Goal: Information Seeking & Learning: Learn about a topic

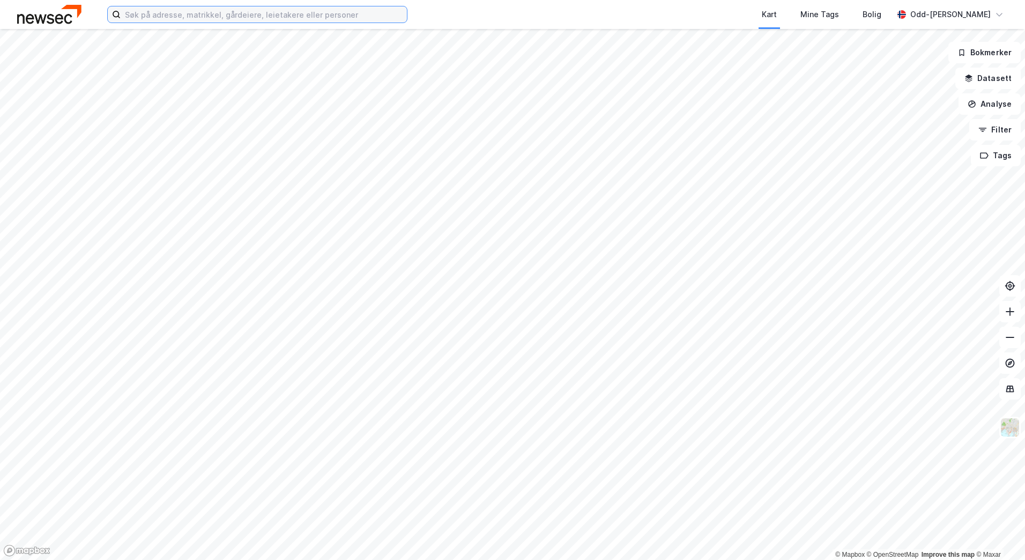
click at [162, 16] on input at bounding box center [264, 14] width 286 height 16
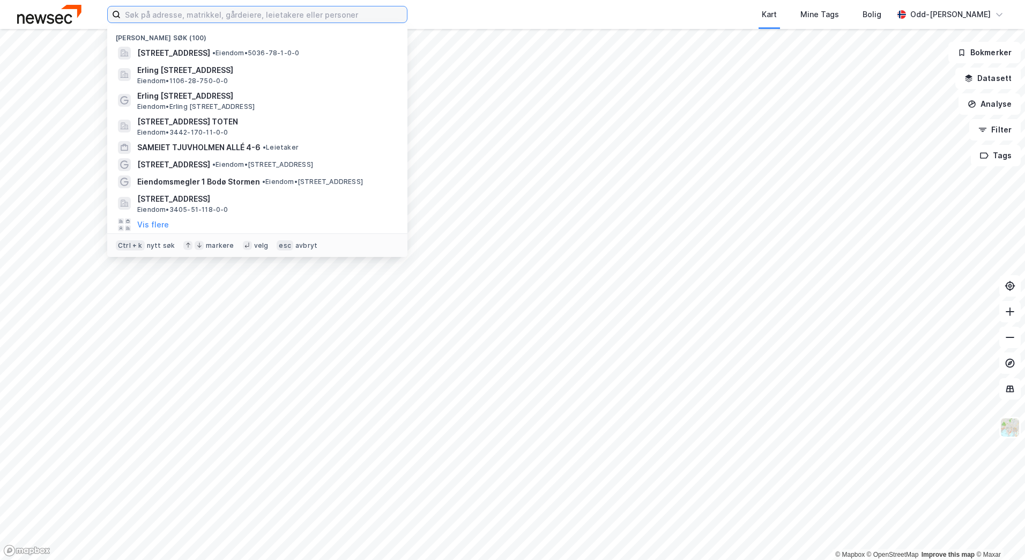
paste input "setesdalsvegen 4401"
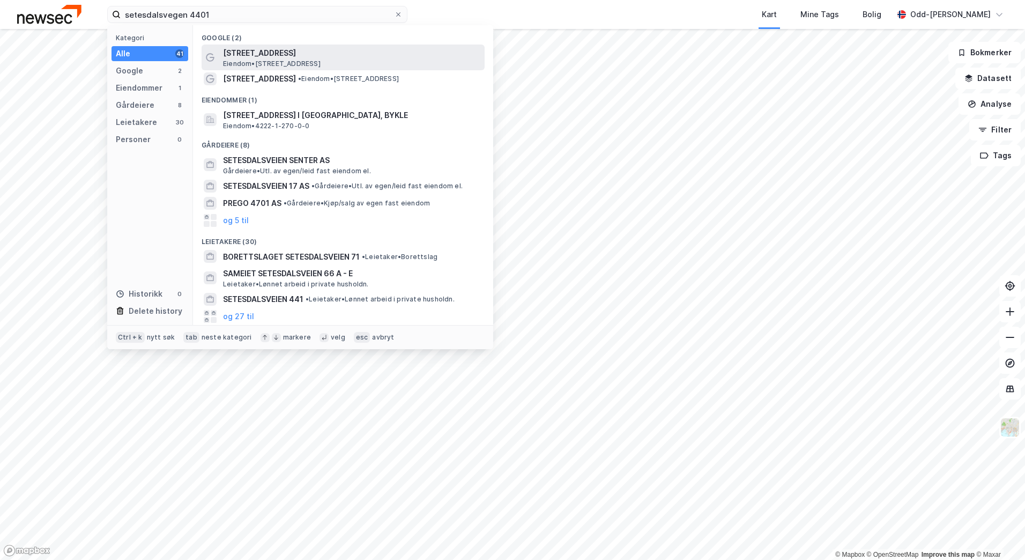
click at [270, 51] on span "[STREET_ADDRESS]" at bounding box center [351, 53] width 257 height 13
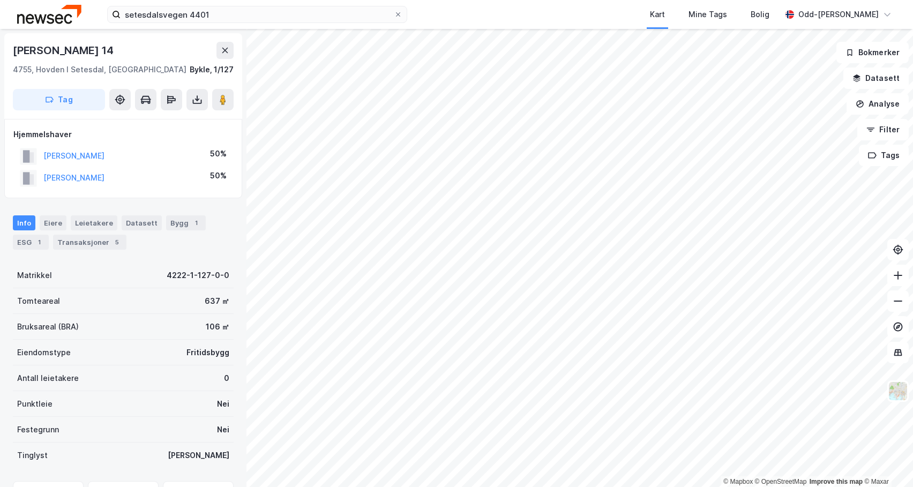
click at [276, 5] on div "setesdalsvegen 4401 Kart Mine Tags [PERSON_NAME][GEOGRAPHIC_DATA]" at bounding box center [456, 14] width 913 height 29
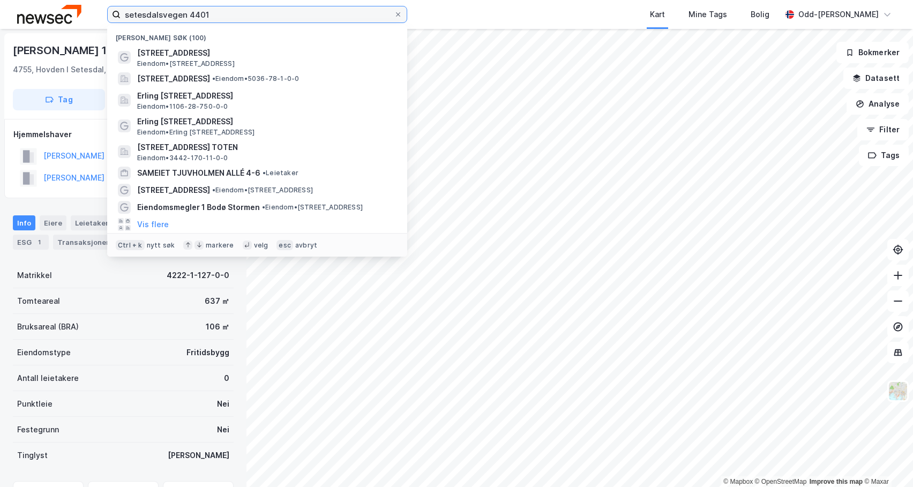
drag, startPoint x: 261, startPoint y: 9, endPoint x: 67, endPoint y: 11, distance: 193.5
click at [67, 11] on div "setesdalsvegen 4401 [GEOGRAPHIC_DATA] søk (100) [STREET_ADDRESS] • [STREET_ADDR…" at bounding box center [456, 14] width 913 height 29
paste input "NGA Bark [STREET_ADDRESS]"
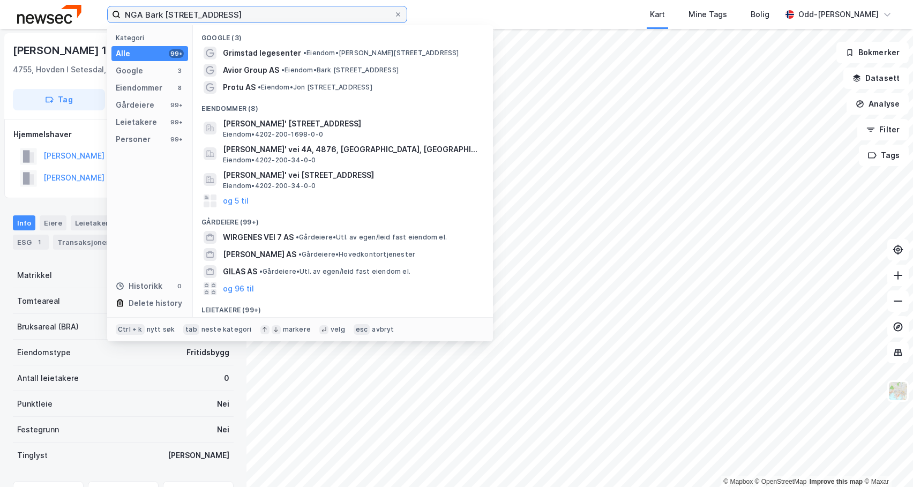
click at [140, 16] on input "NGA Bark [STREET_ADDRESS]" at bounding box center [257, 14] width 273 height 16
drag, startPoint x: 144, startPoint y: 15, endPoint x: 58, endPoint y: 14, distance: 85.8
click at [53, 13] on div "NGA Bark Silas vei 7, Grimstad Kategori Alle 99+ Google 3 Eiendommer 8 Gårdeier…" at bounding box center [456, 14] width 913 height 29
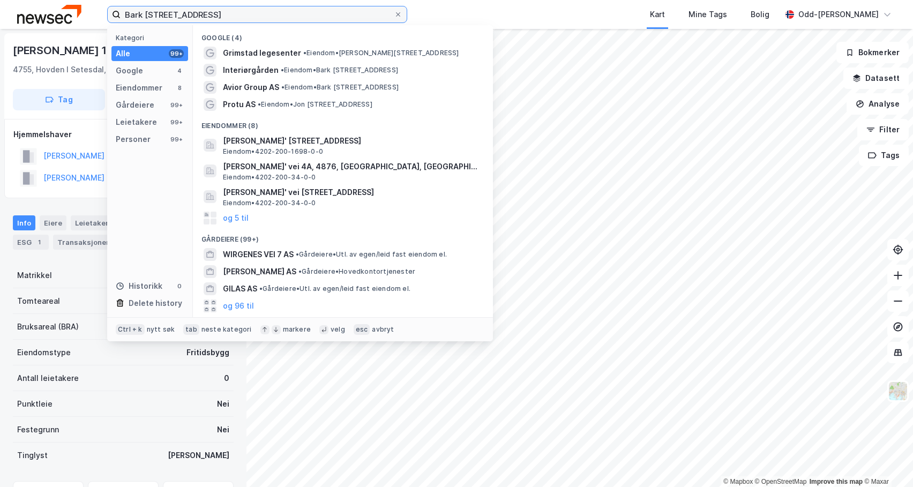
type input "Bark [STREET_ADDRESS]"
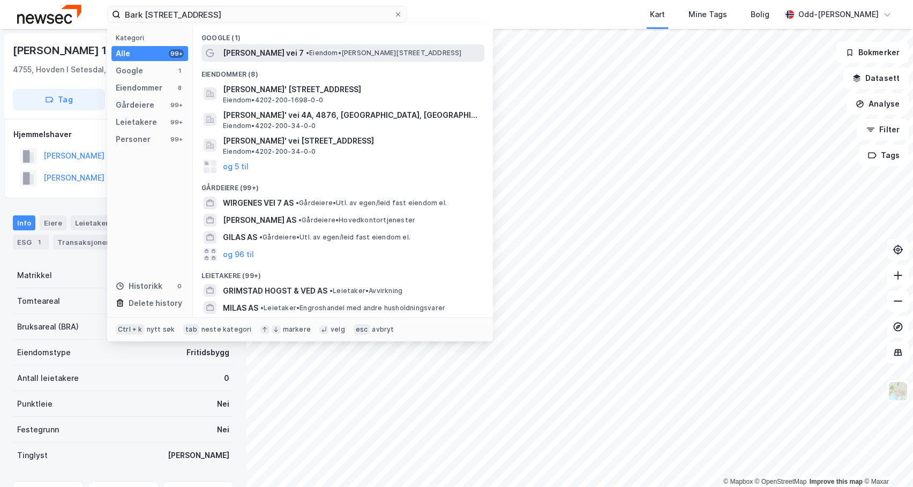
click at [262, 51] on span "[PERSON_NAME] vei 7" at bounding box center [263, 53] width 81 height 13
